Goal: Task Accomplishment & Management: Use online tool/utility

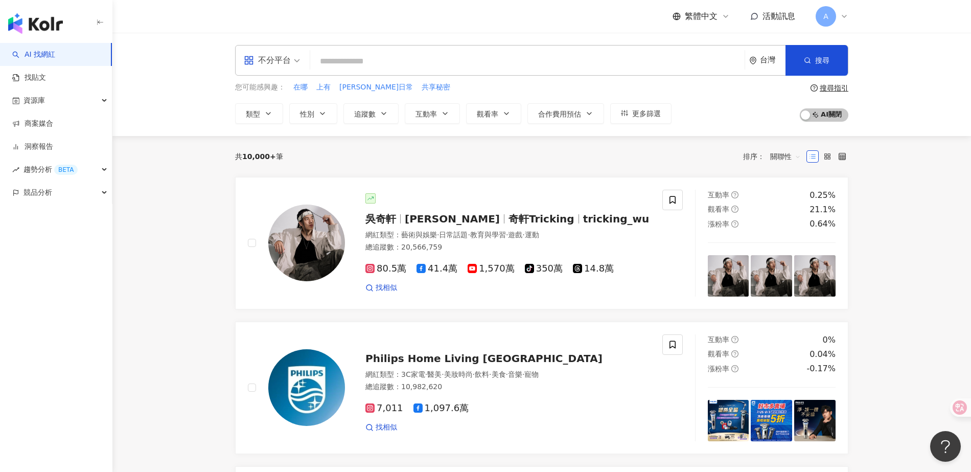
click at [780, 16] on span "活動訊息" at bounding box center [778, 16] width 33 height 10
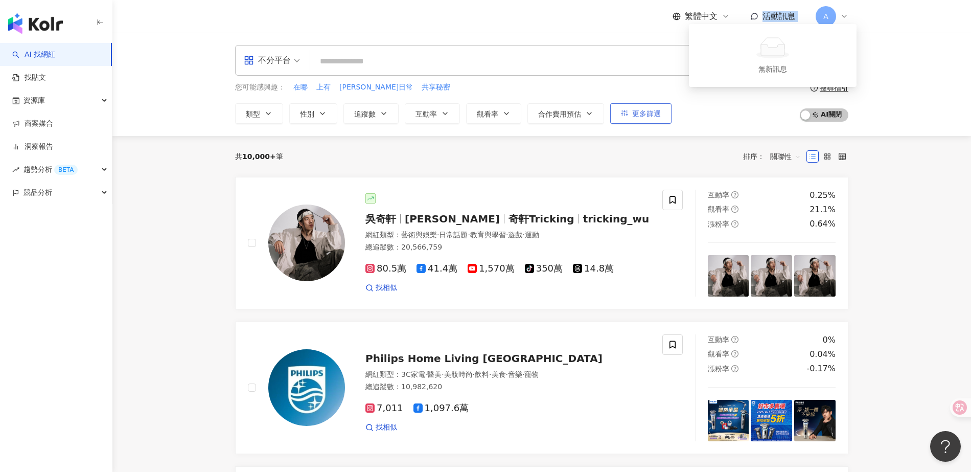
click at [646, 116] on span "更多篩選" at bounding box center [646, 113] width 29 height 8
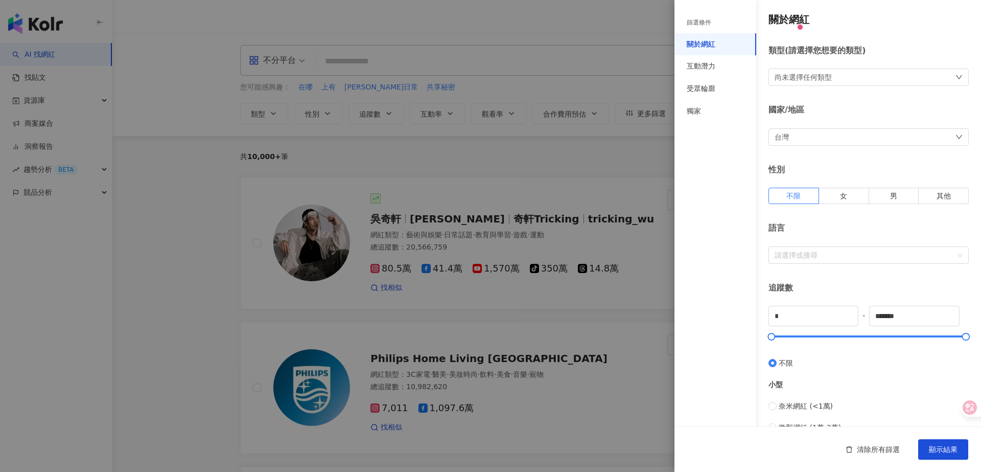
click at [617, 165] on div at bounding box center [490, 236] width 981 height 472
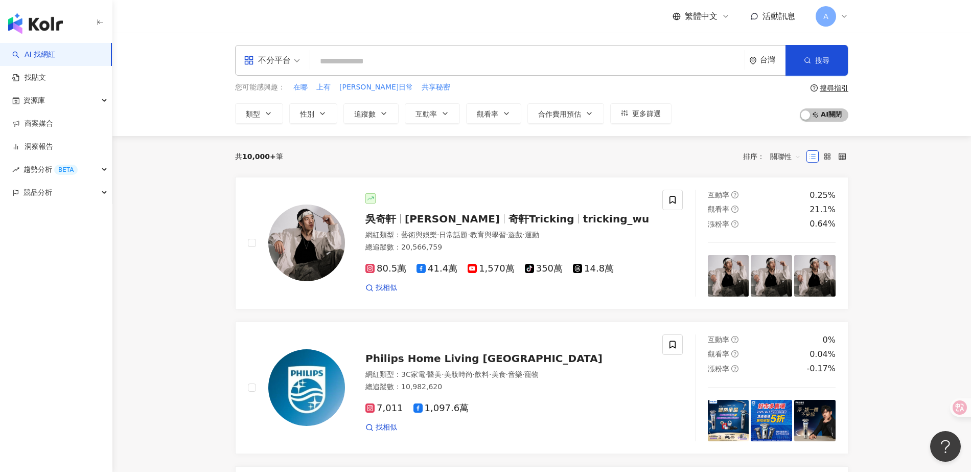
click at [617, 165] on div "共 10,000+ 筆 排序： 關聯性" at bounding box center [541, 156] width 613 height 41
click at [576, 166] on div "共 10,000+ 筆 排序： 關聯性" at bounding box center [541, 156] width 613 height 41
click at [53, 128] on link "商案媒合" at bounding box center [32, 124] width 41 height 10
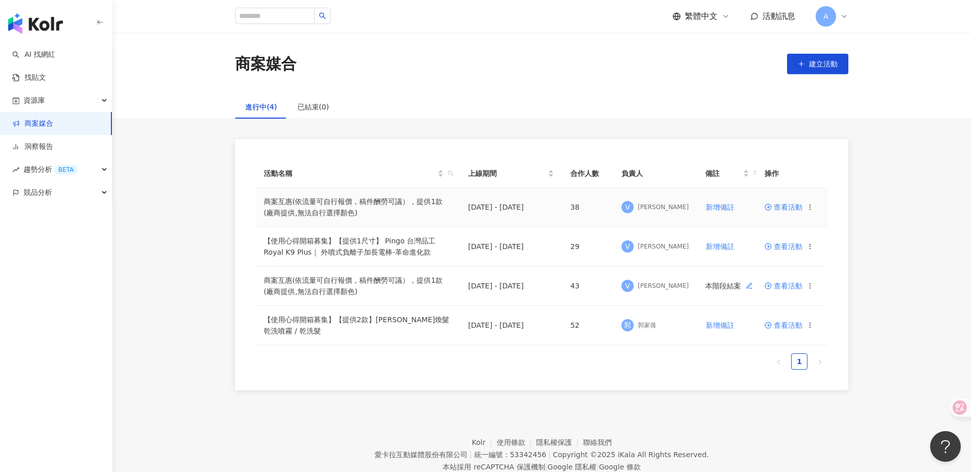
click at [787, 205] on span "查看活動" at bounding box center [783, 206] width 38 height 7
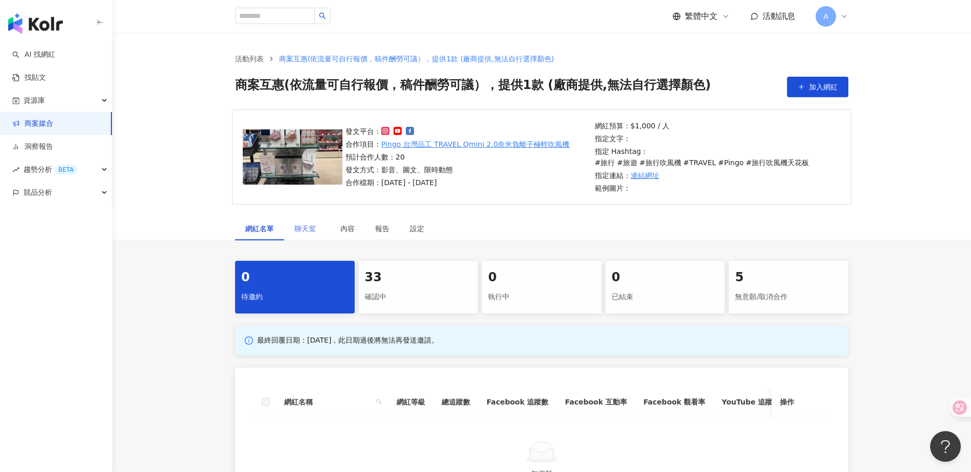
click at [292, 229] on div "聊天室" at bounding box center [307, 229] width 46 height 24
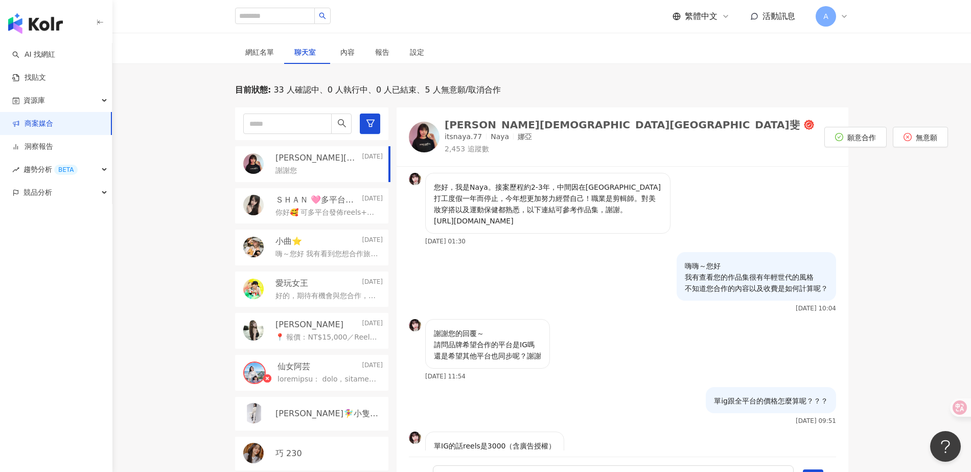
scroll to position [518, 0]
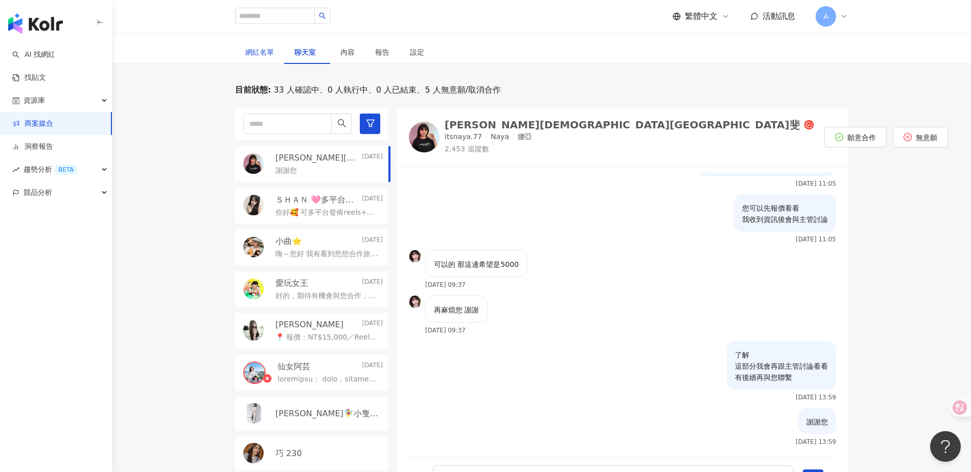
click at [263, 51] on div "網紅名單" at bounding box center [259, 52] width 29 height 11
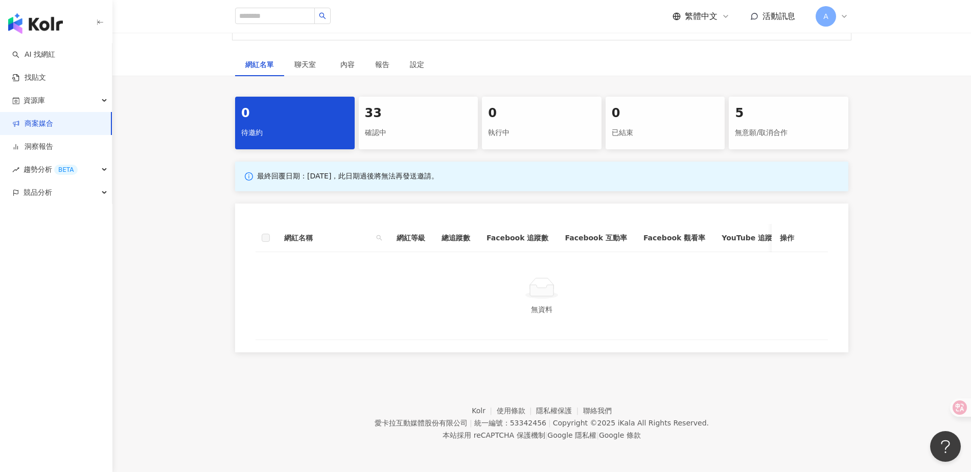
scroll to position [174, 0]
click at [336, 203] on div "網紅名稱 網紅等級 總追蹤數 Facebook 追蹤數 Facebook 互動率 Facebook 觀看率 YouTube 追蹤數 YouTube 互動率 Y…" at bounding box center [541, 277] width 613 height 149
click at [399, 124] on div "確認中" at bounding box center [418, 132] width 107 height 17
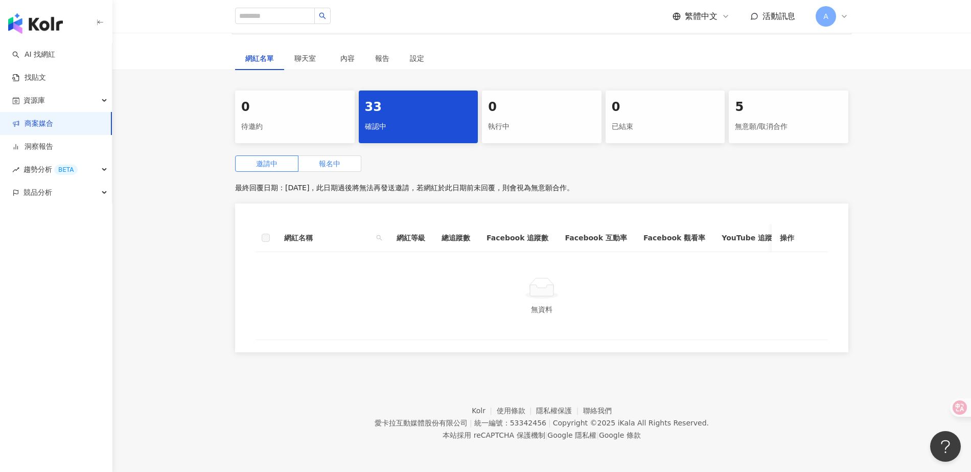
click at [336, 159] on span "報名中" at bounding box center [329, 163] width 21 height 8
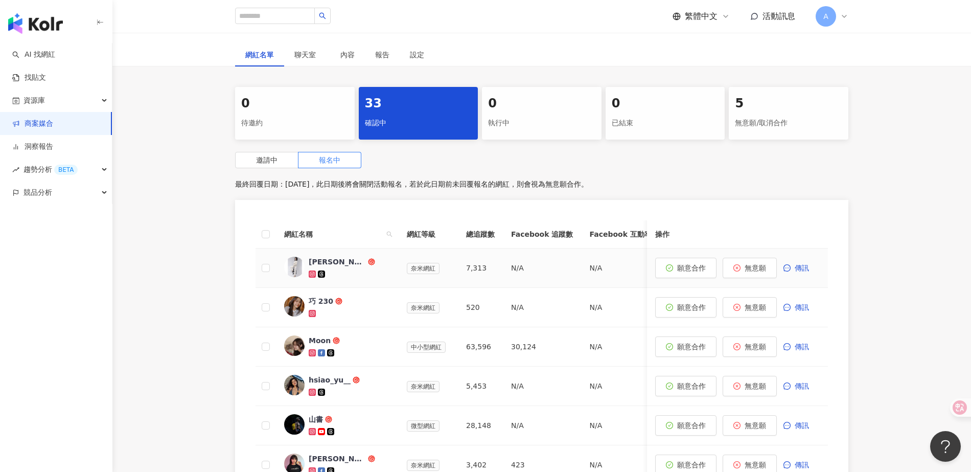
click at [339, 259] on div "[PERSON_NAME]🧚‍♀️小隻開運站·關注我❤️ 伍柒™" at bounding box center [337, 262] width 57 height 10
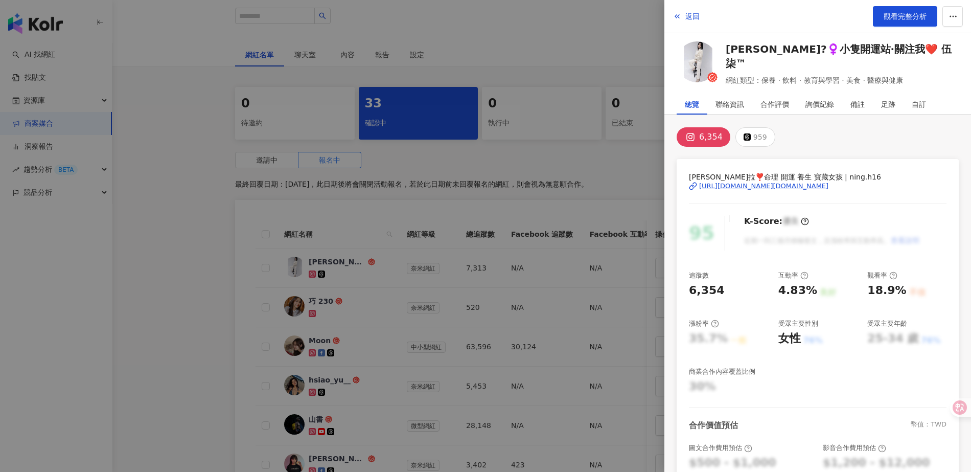
click at [635, 285] on div at bounding box center [485, 236] width 971 height 472
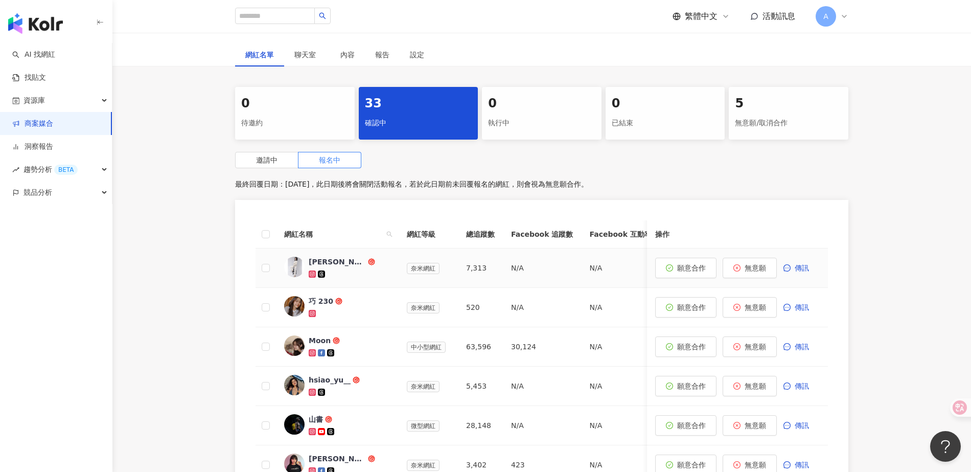
scroll to position [276, 0]
